Goal: Obtain resource: Obtain resource

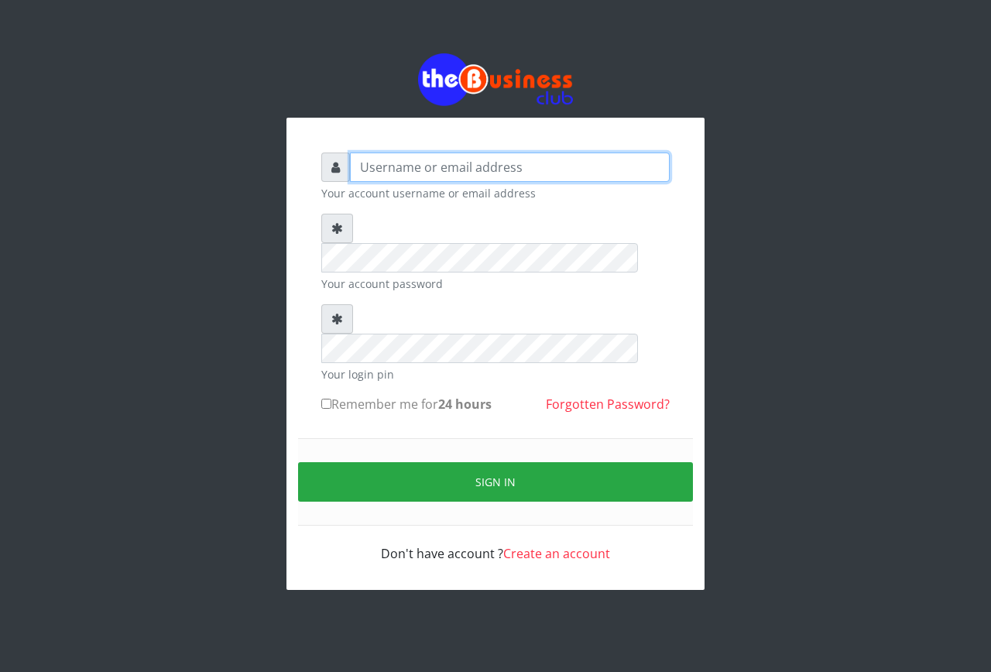
type input "emmalum0707@gmail.com"
click at [326, 399] on input "Remember me for 24 hours" at bounding box center [326, 404] width 10 height 10
checkbox input "true"
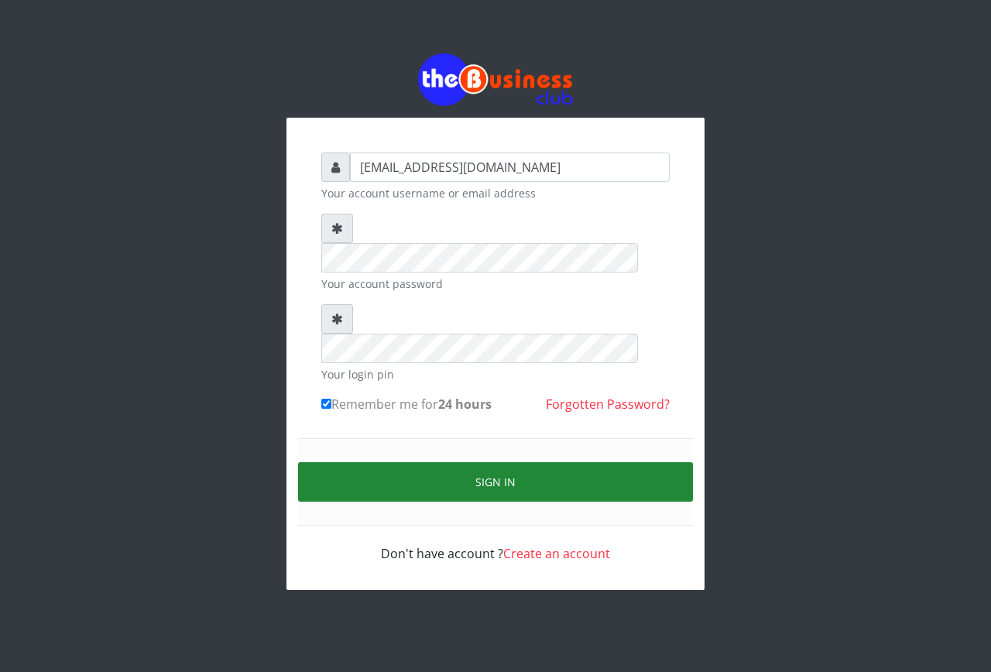
click at [400, 462] on button "Sign in" at bounding box center [495, 481] width 395 height 39
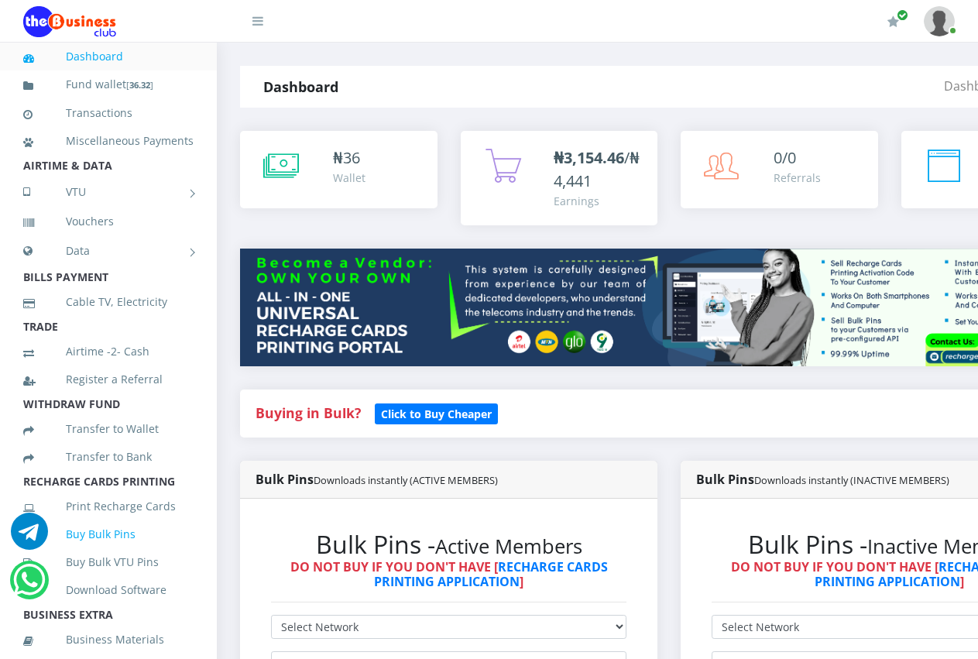
click at [101, 552] on link "Buy Bulk Pins" at bounding box center [108, 534] width 170 height 36
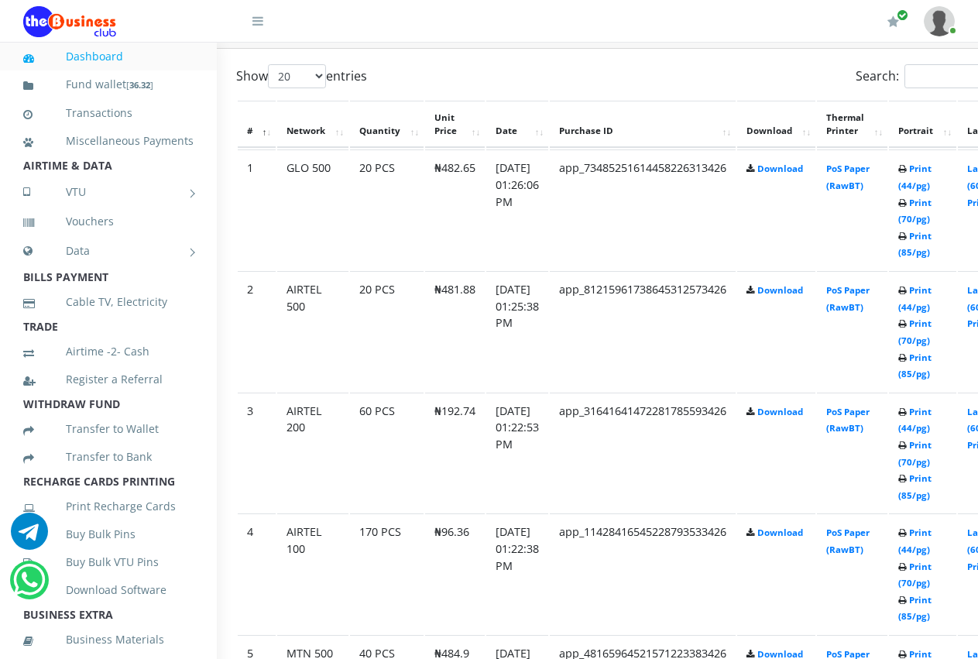
scroll to position [681, 31]
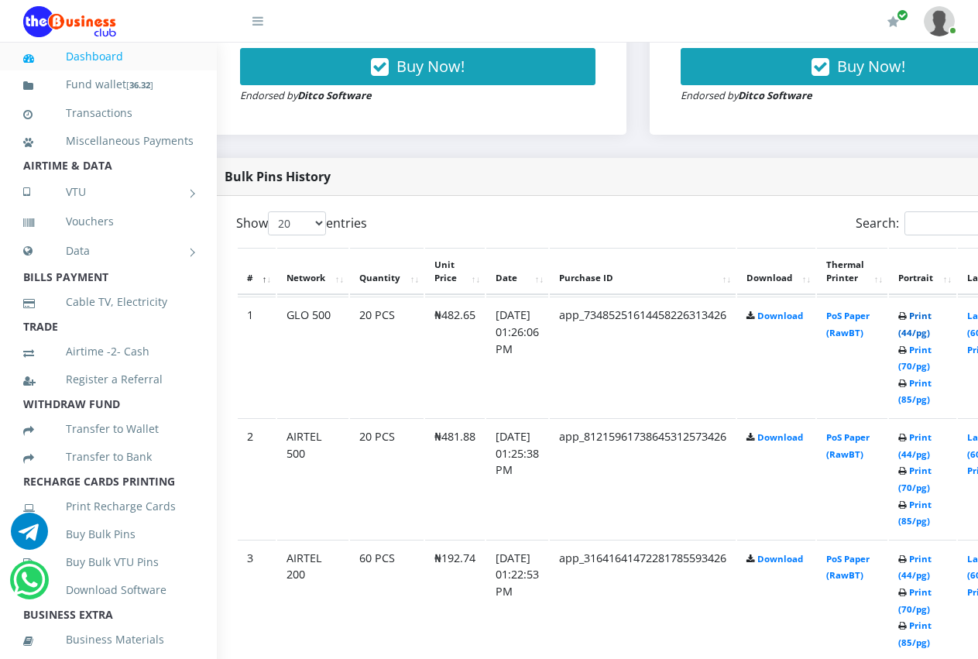
click at [931, 321] on link "Print (44/pg)" at bounding box center [914, 324] width 33 height 29
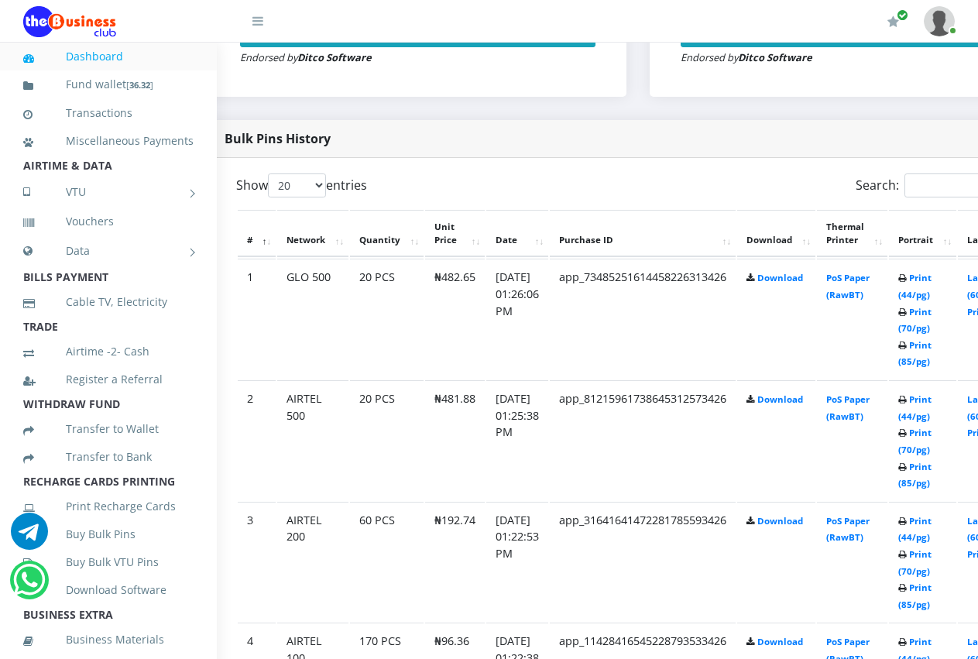
scroll to position [681, 31]
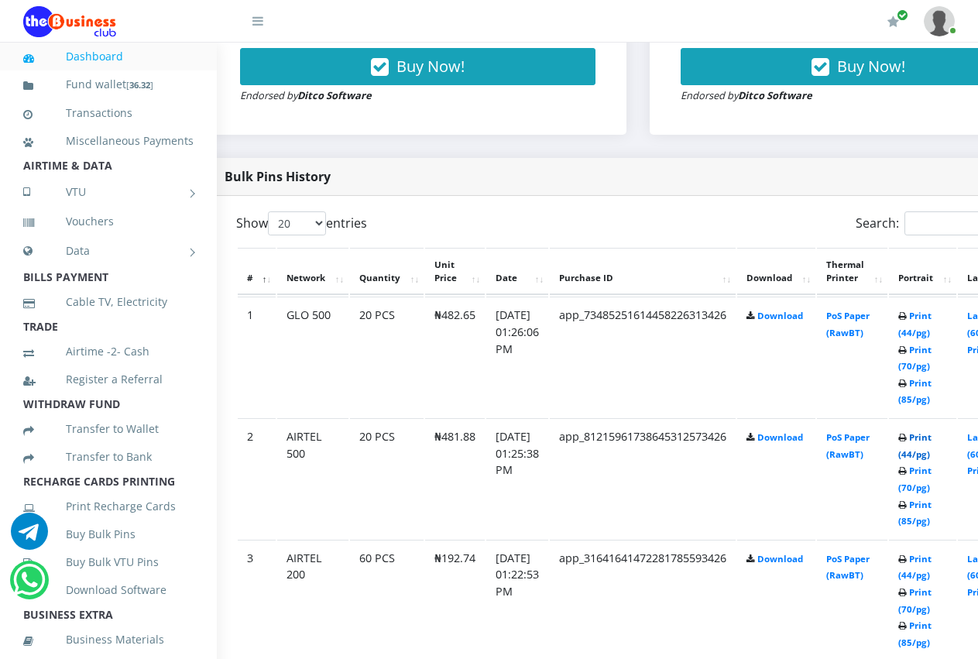
click at [931, 440] on link "Print (44/pg)" at bounding box center [914, 445] width 33 height 29
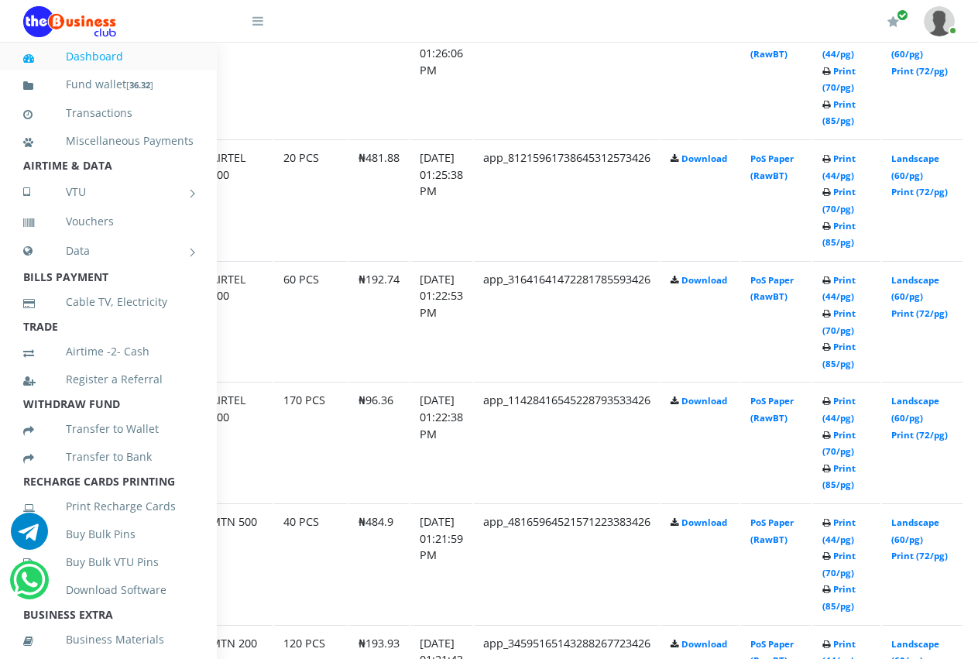
scroll to position [960, 170]
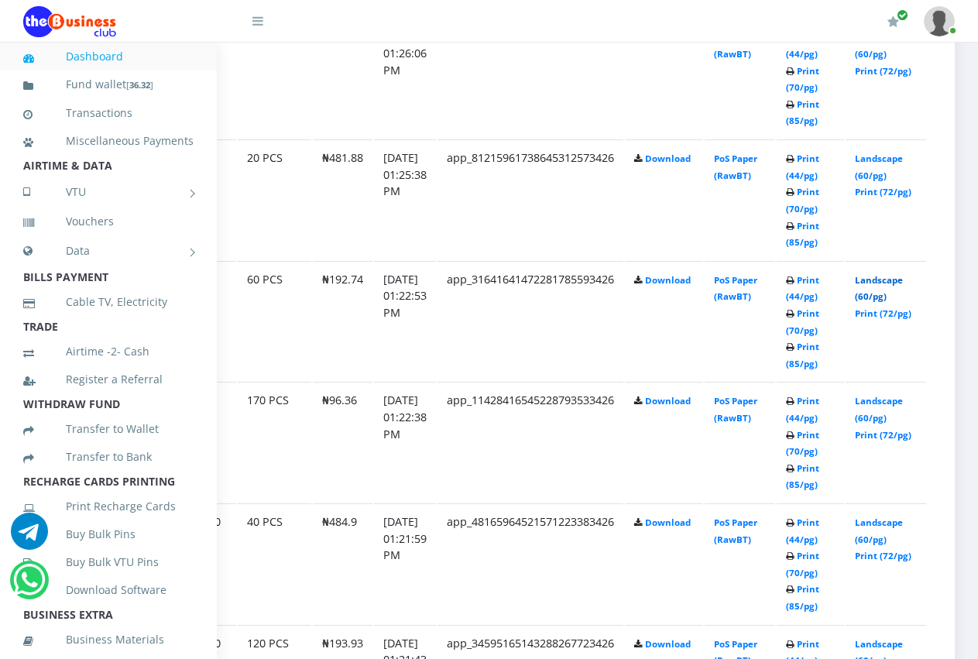
click at [886, 274] on link "Landscape (60/pg)" at bounding box center [879, 288] width 48 height 29
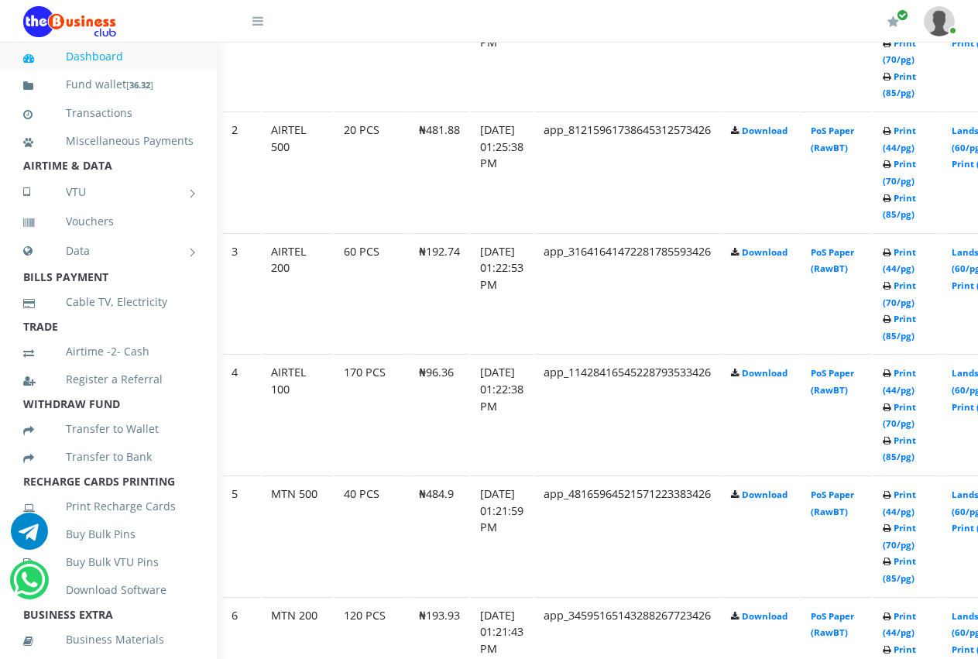
scroll to position [991, 46]
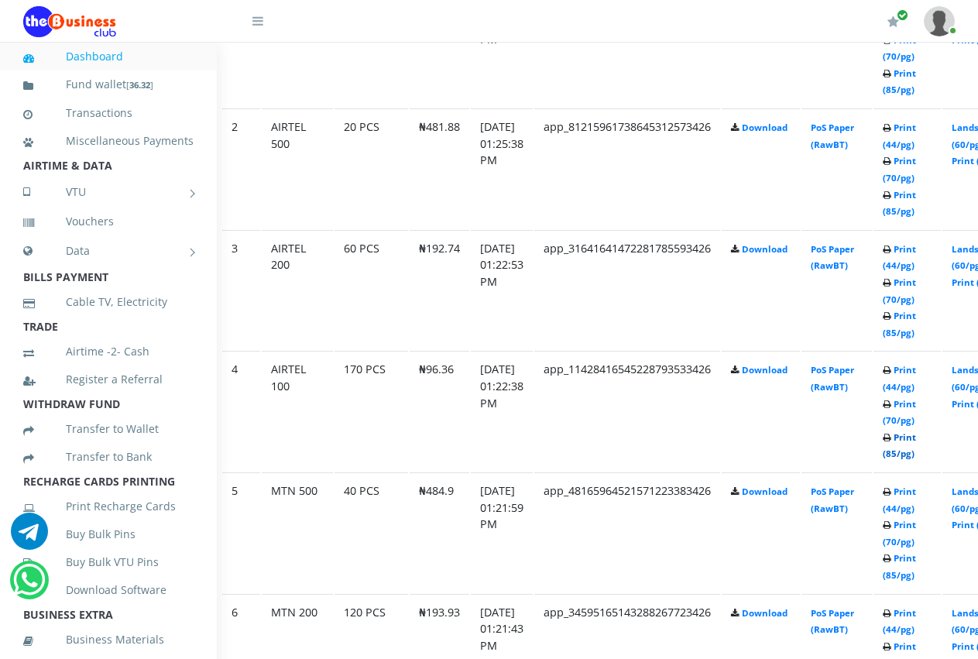
click at [916, 440] on link "Print (85/pg)" at bounding box center [899, 445] width 33 height 29
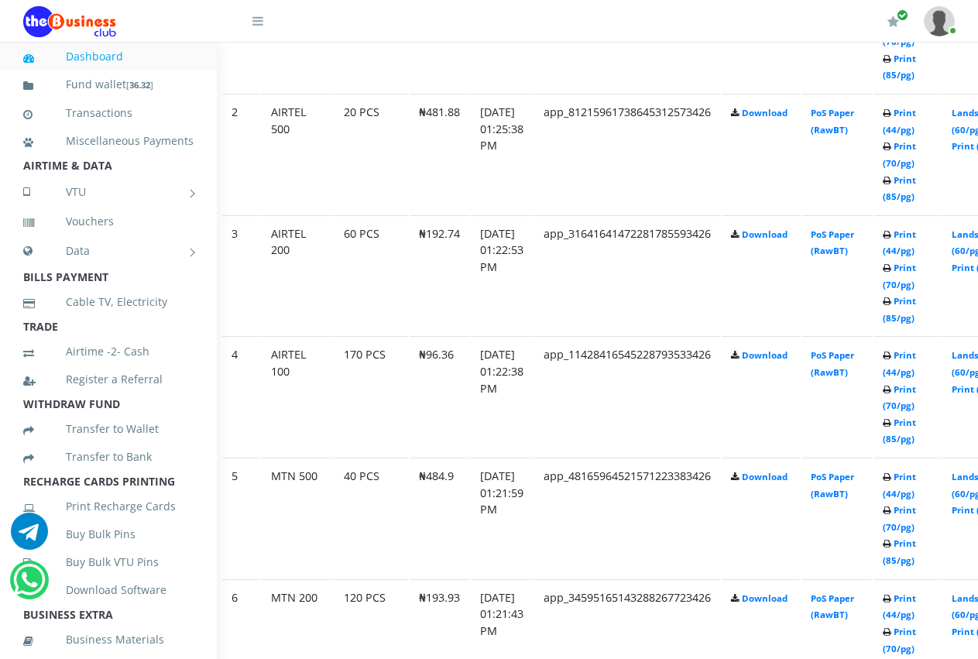
scroll to position [991, 46]
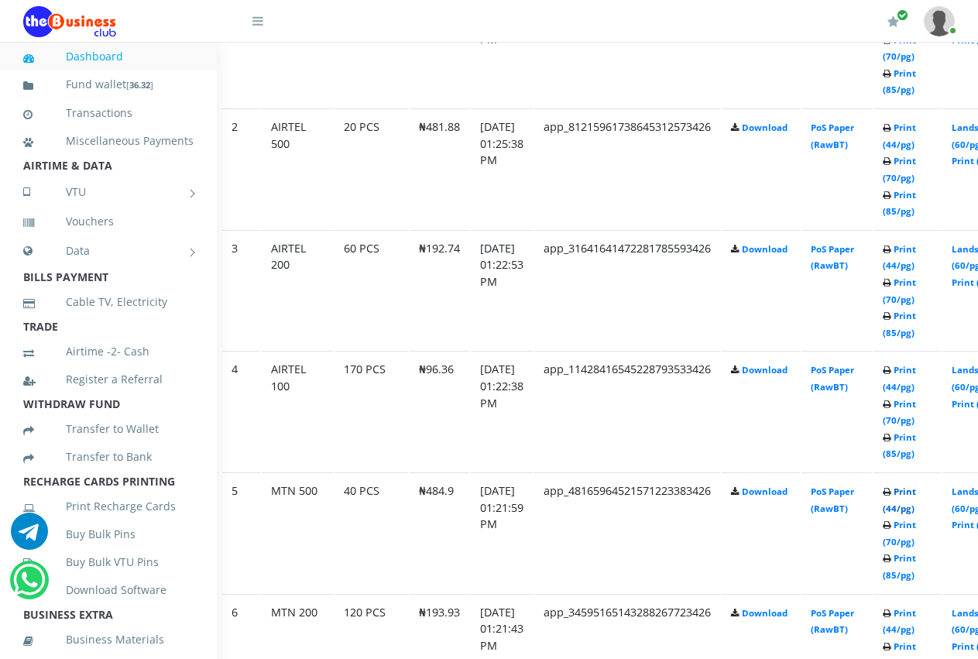
click at [916, 485] on link "Print (44/pg)" at bounding box center [899, 499] width 33 height 29
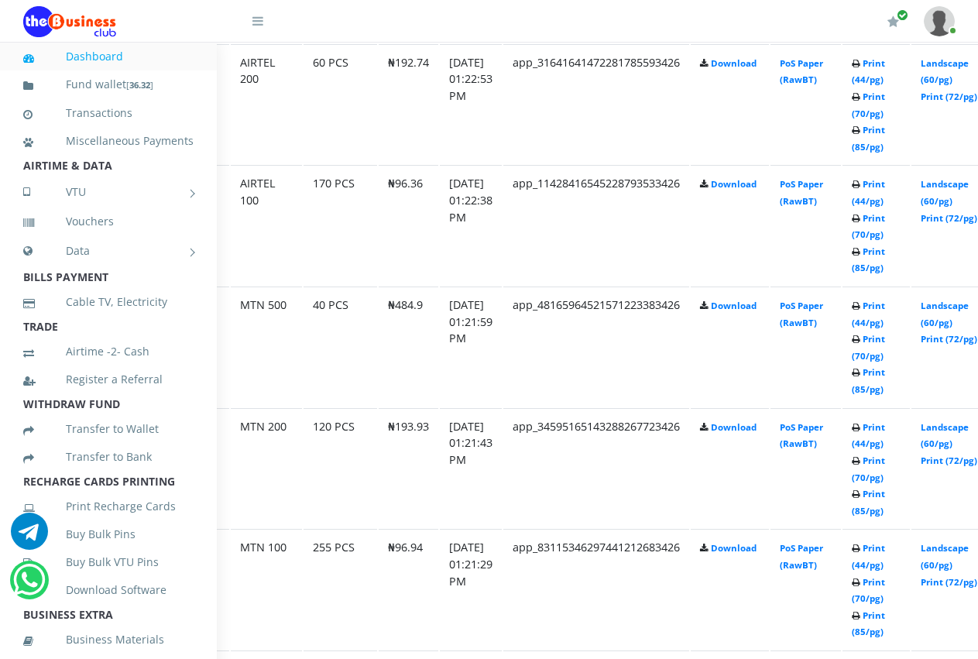
scroll to position [1177, 170]
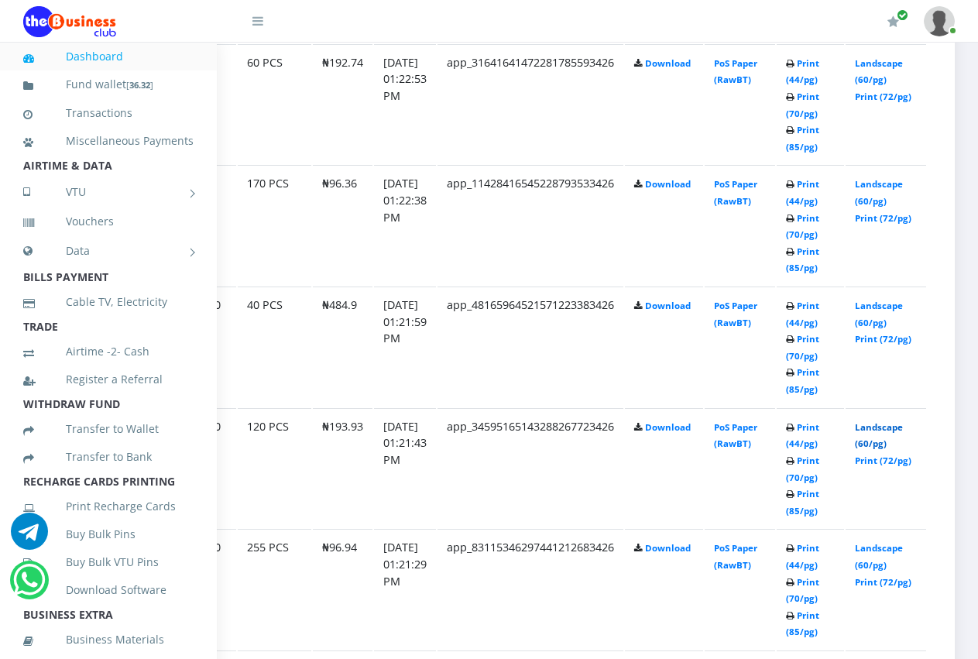
click at [879, 421] on link "Landscape (60/pg)" at bounding box center [879, 435] width 48 height 29
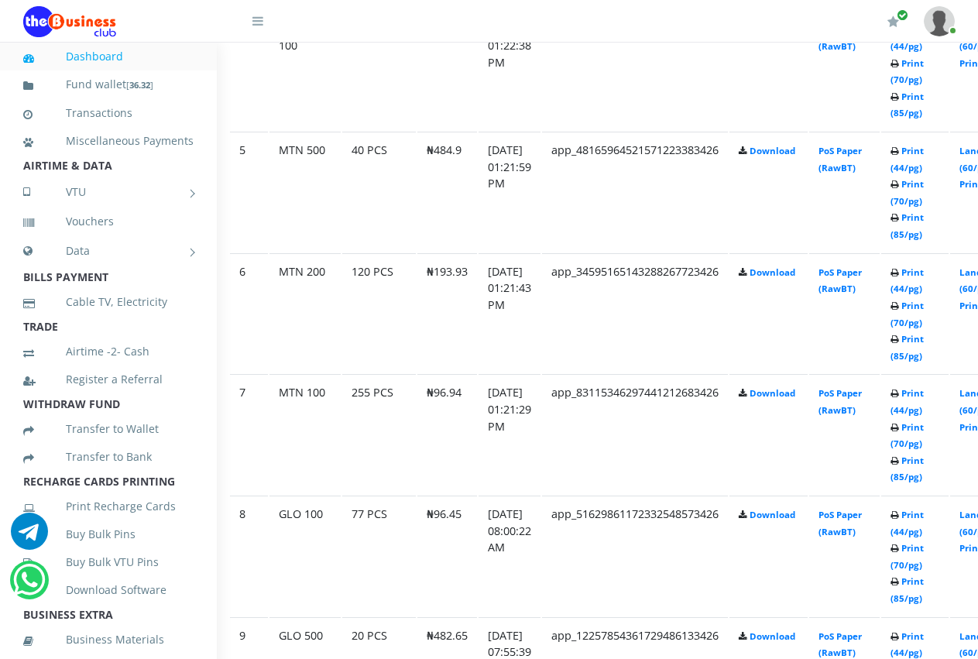
scroll to position [1332, 40]
click at [922, 463] on link "Print (85/pg)" at bounding box center [905, 468] width 33 height 29
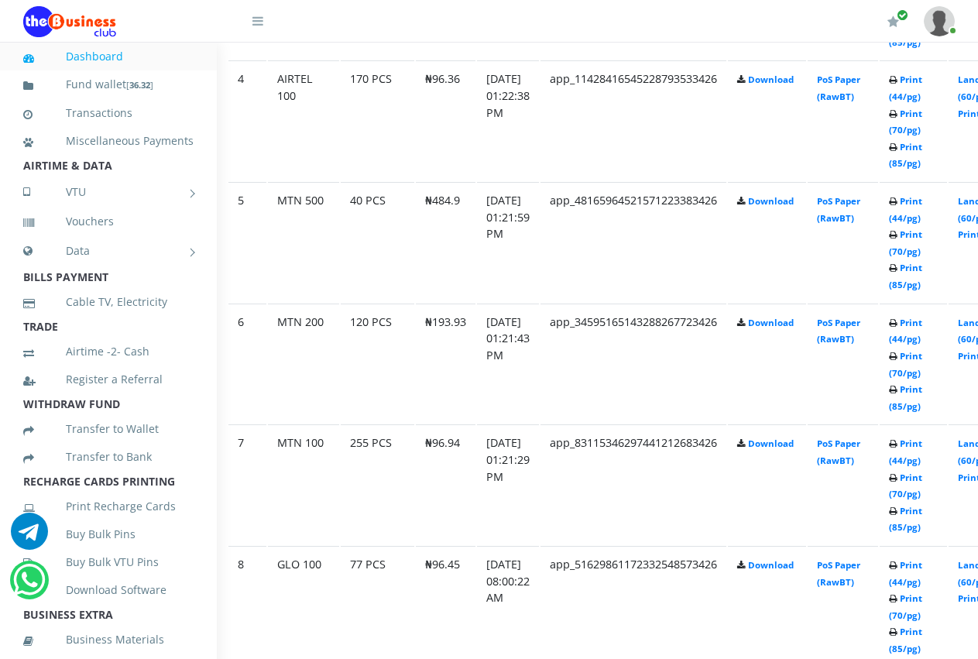
scroll to position [1332, 40]
